Goal: Information Seeking & Learning: Find specific fact

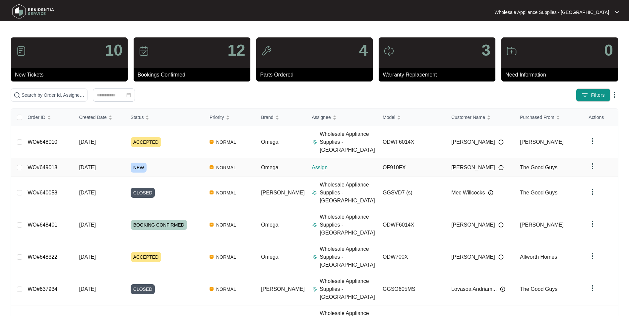
click at [88, 165] on span "[DATE]" at bounding box center [87, 168] width 17 height 6
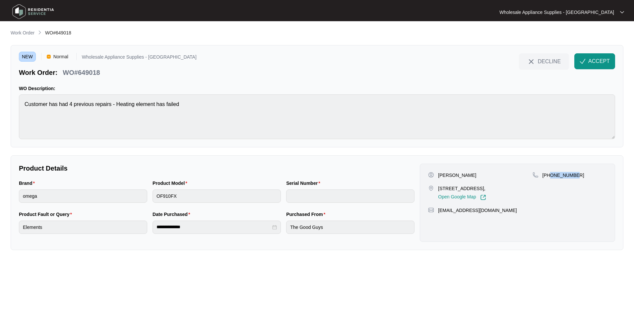
drag, startPoint x: 576, startPoint y: 175, endPoint x: 549, endPoint y: 179, distance: 27.5
click at [549, 179] on div "[PHONE_NUMBER]" at bounding box center [569, 186] width 74 height 29
copy p "412607284"
click at [589, 61] on span "ACCEPT" at bounding box center [599, 61] width 22 height 8
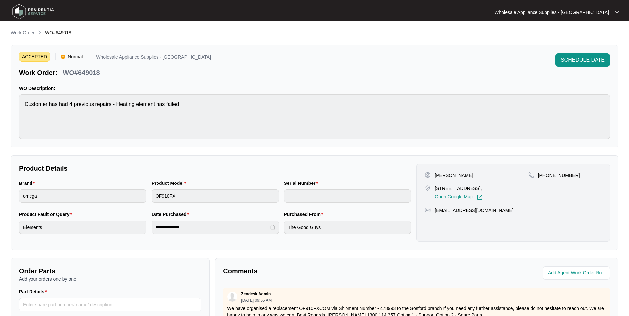
click at [450, 177] on p "[PERSON_NAME]" at bounding box center [454, 175] width 38 height 7
copy p "[PERSON_NAME]"
drag, startPoint x: 477, startPoint y: 188, endPoint x: 434, endPoint y: 188, distance: 43.1
click at [434, 188] on div "[STREET_ADDRESS], Open Google Map" at bounding box center [476, 192] width 103 height 15
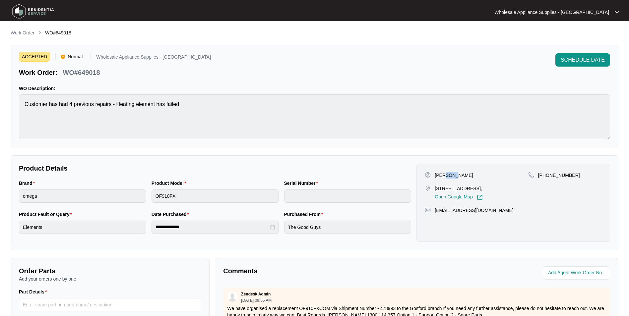
copy p "134 the Round drive"
drag, startPoint x: 485, startPoint y: 211, endPoint x: 436, endPoint y: 213, distance: 48.8
click at [436, 213] on div "[EMAIL_ADDRESS][DOMAIN_NAME]" at bounding box center [513, 210] width 177 height 7
copy p "[EMAIL_ADDRESS][DOMAIN_NAME]"
click at [94, 73] on p "WO#649018" at bounding box center [81, 72] width 37 height 9
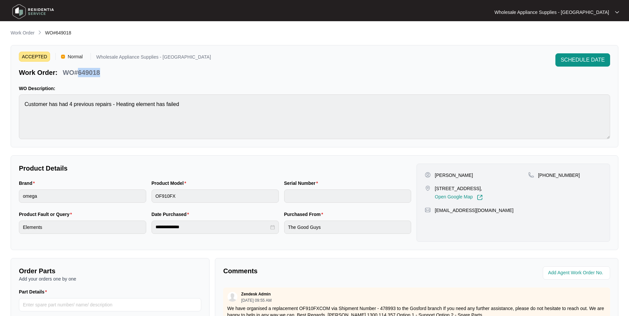
click at [94, 73] on p "WO#649018" at bounding box center [81, 72] width 37 height 9
copy p "649018"
click at [139, 199] on div "Brand omega Product Model OF910FX Serial Number" at bounding box center [214, 195] width 397 height 31
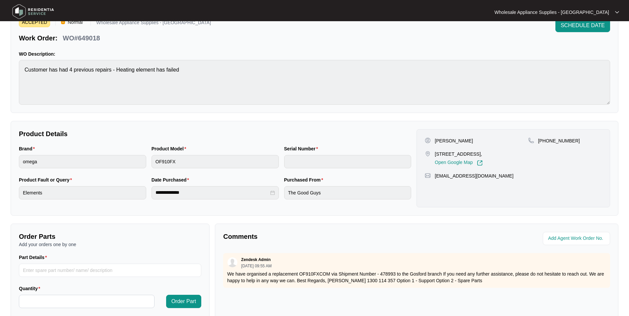
scroll to position [66, 0]
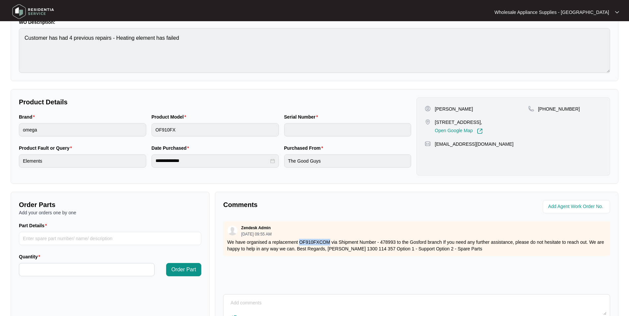
drag, startPoint x: 330, startPoint y: 242, endPoint x: 299, endPoint y: 242, distance: 31.5
click at [299, 242] on p "We have organised a replacement OF910FXCOM via Shipment Number - 478993 to the …" at bounding box center [416, 245] width 379 height 13
click at [143, 161] on div "**********" at bounding box center [214, 160] width 397 height 31
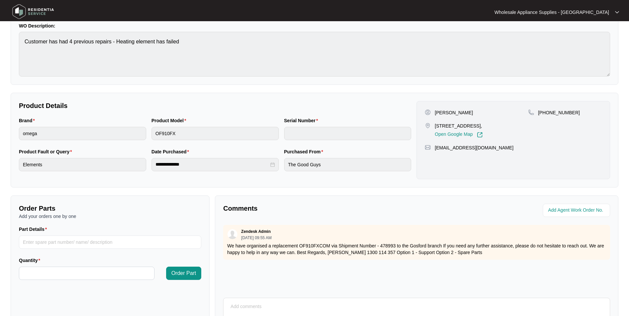
scroll to position [0, 0]
